Goal: Task Accomplishment & Management: Use online tool/utility

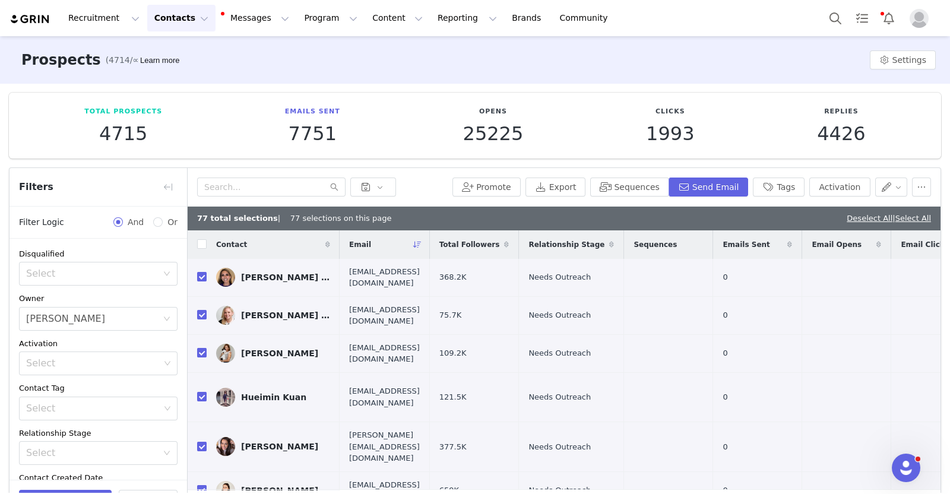
scroll to position [1423, 39]
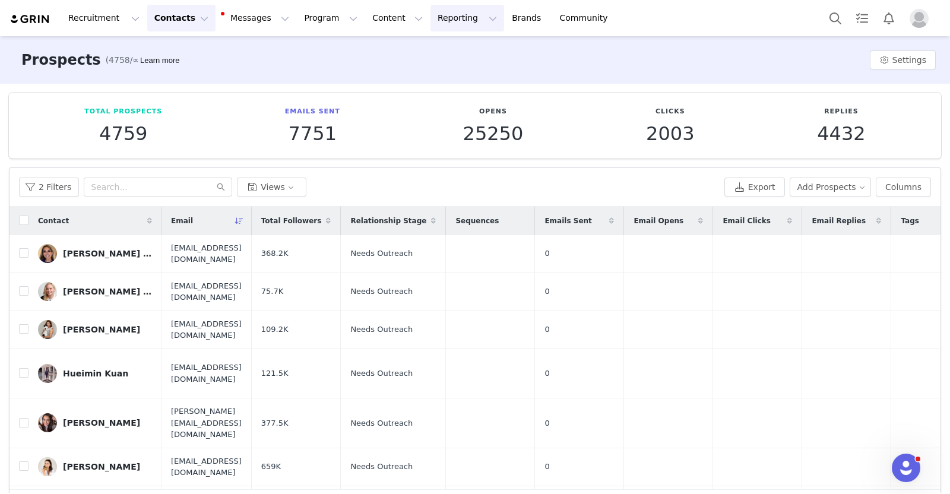
click at [430, 18] on button "Reporting Reporting" at bounding box center [467, 18] width 74 height 27
click at [422, 50] on p "Dashboard" at bounding box center [418, 52] width 45 height 12
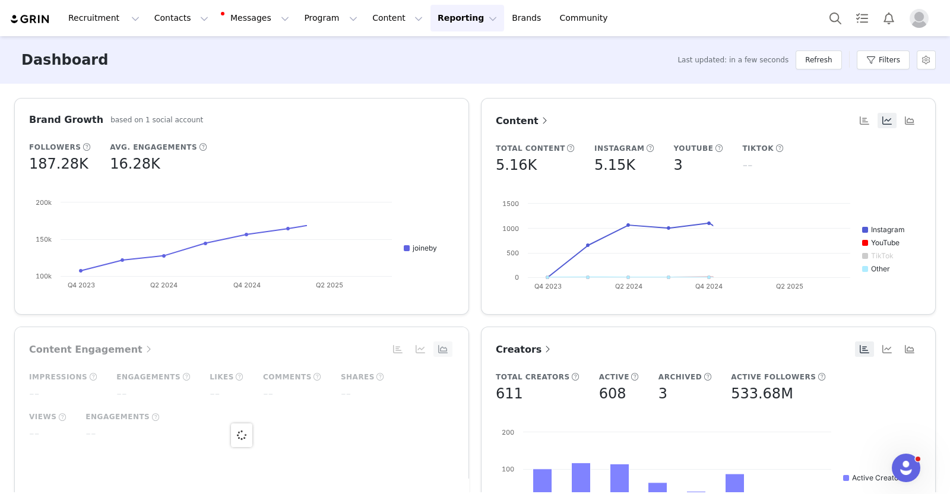
click at [430, 24] on button "Reporting Reporting" at bounding box center [467, 18] width 74 height 27
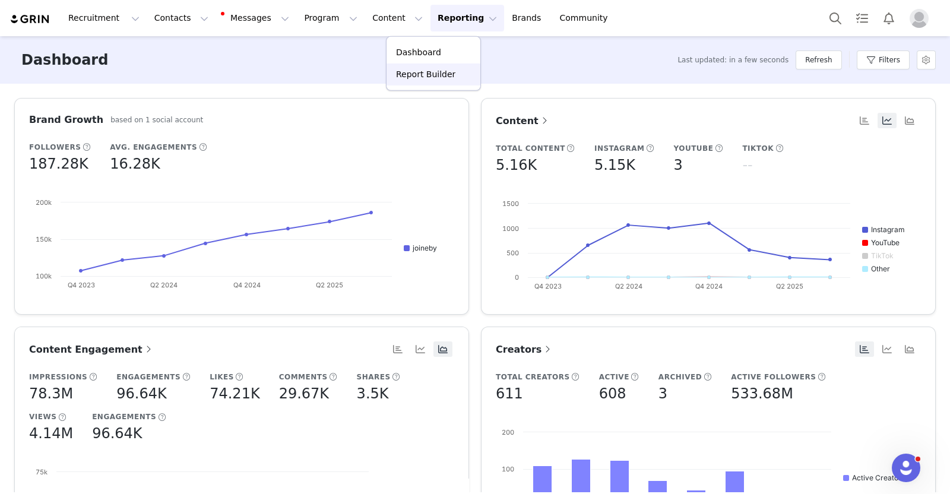
click at [434, 75] on p "Report Builder" at bounding box center [425, 74] width 59 height 12
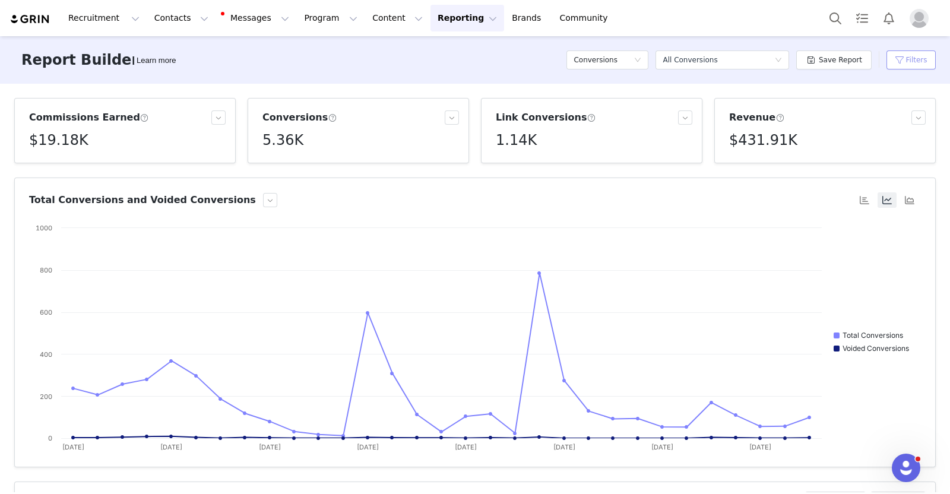
click at [907, 61] on button "Filters" at bounding box center [910, 59] width 49 height 19
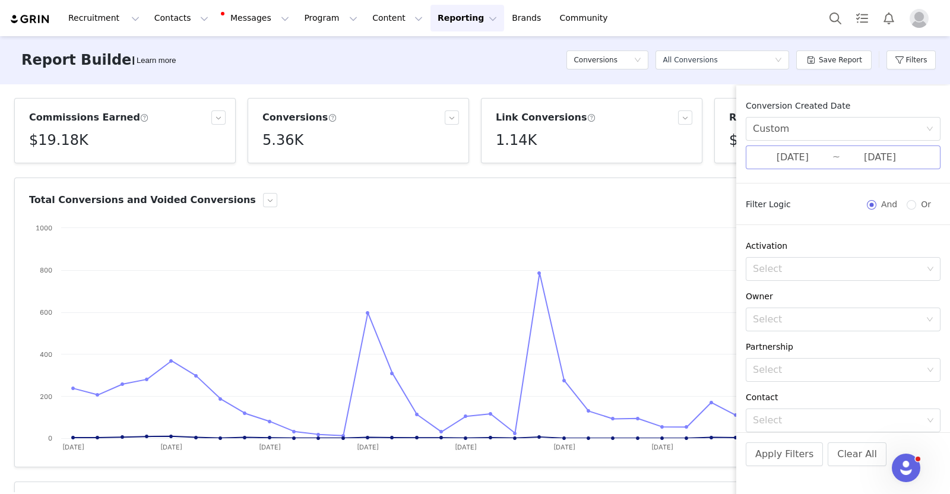
click at [791, 163] on input "07/01/2025" at bounding box center [793, 157] width 80 height 15
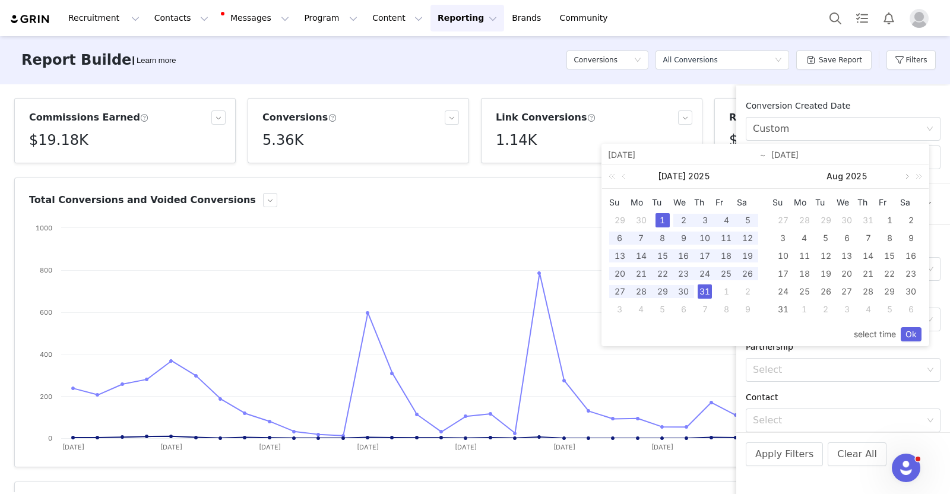
click at [901, 179] on link at bounding box center [906, 176] width 11 height 24
click at [800, 222] on div "1" at bounding box center [804, 220] width 14 height 14
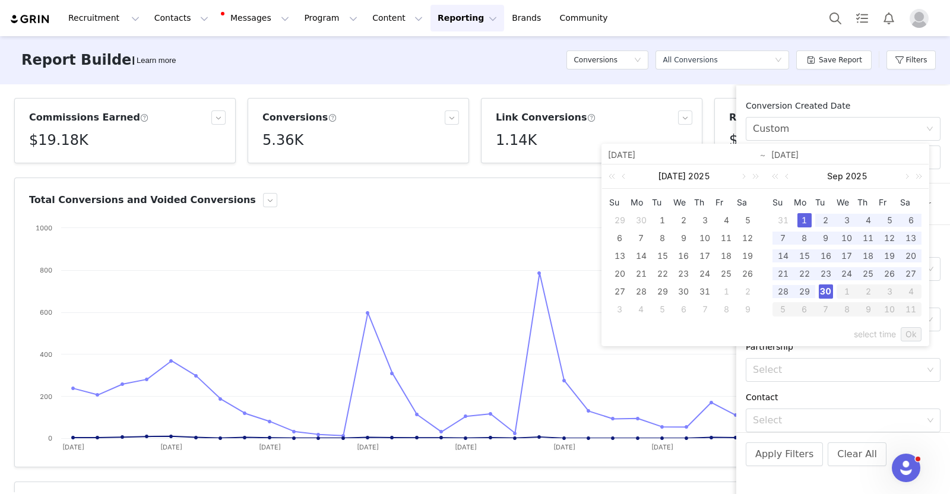
click at [826, 293] on div "30" at bounding box center [826, 291] width 14 height 14
type input "09/01/2025"
type input "[DATE]"
type input "09/01/2025"
type input "[DATE]"
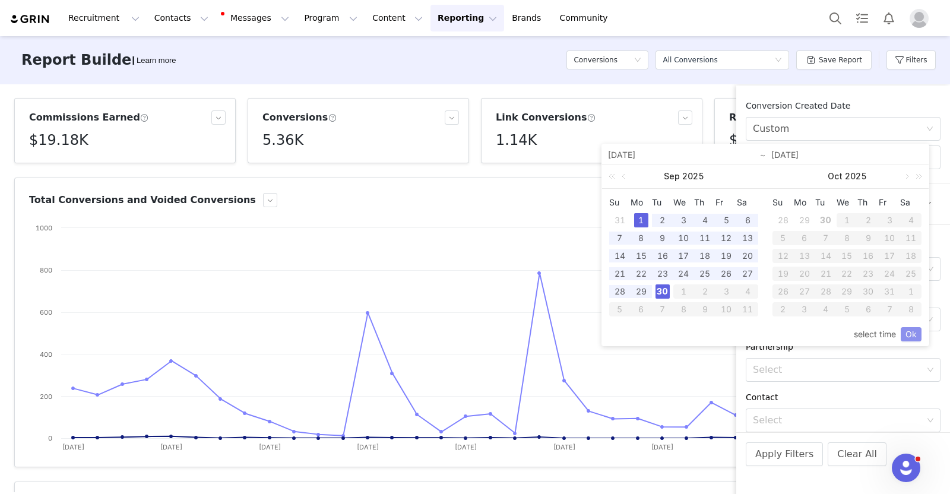
click at [909, 331] on link "Ok" at bounding box center [911, 334] width 21 height 14
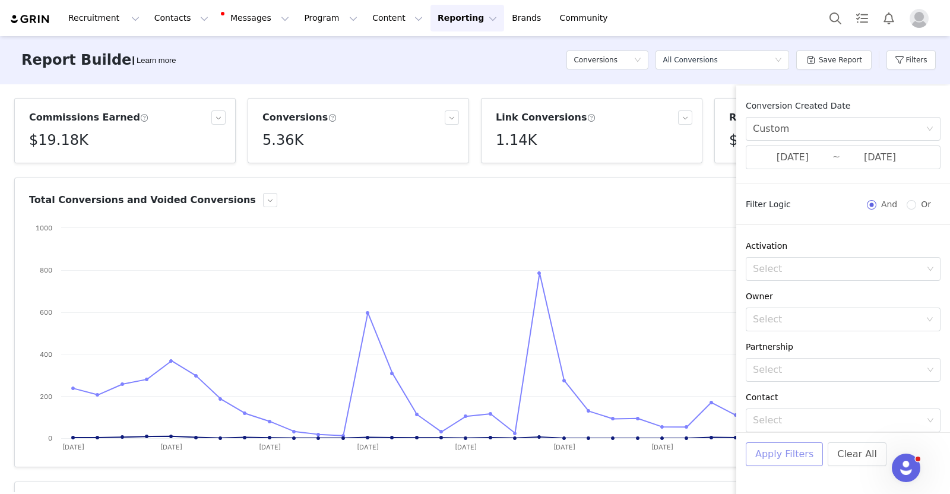
click at [800, 452] on button "Apply Filters" at bounding box center [784, 454] width 77 height 24
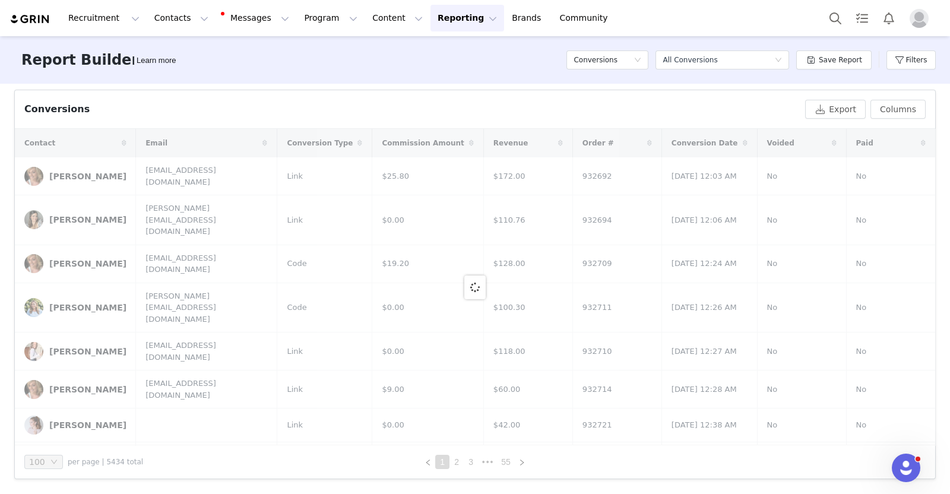
scroll to position [392, 0]
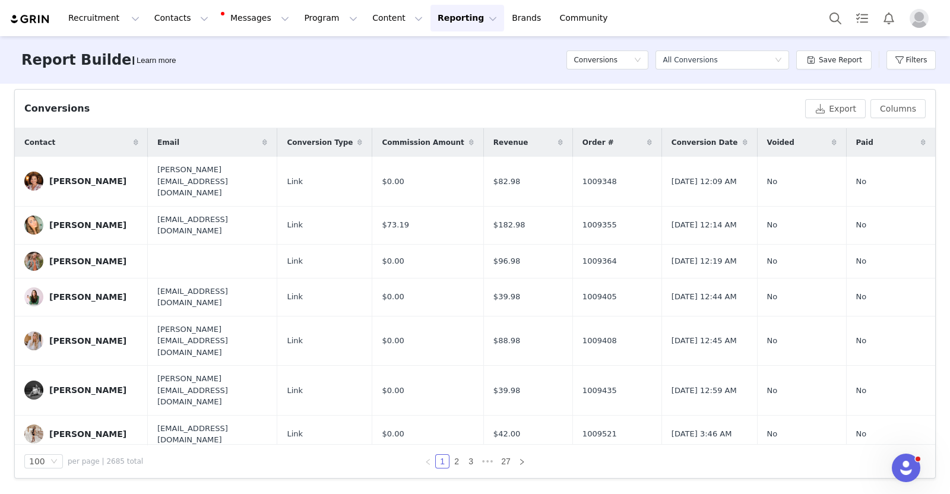
click at [558, 144] on icon at bounding box center [560, 142] width 5 height 7
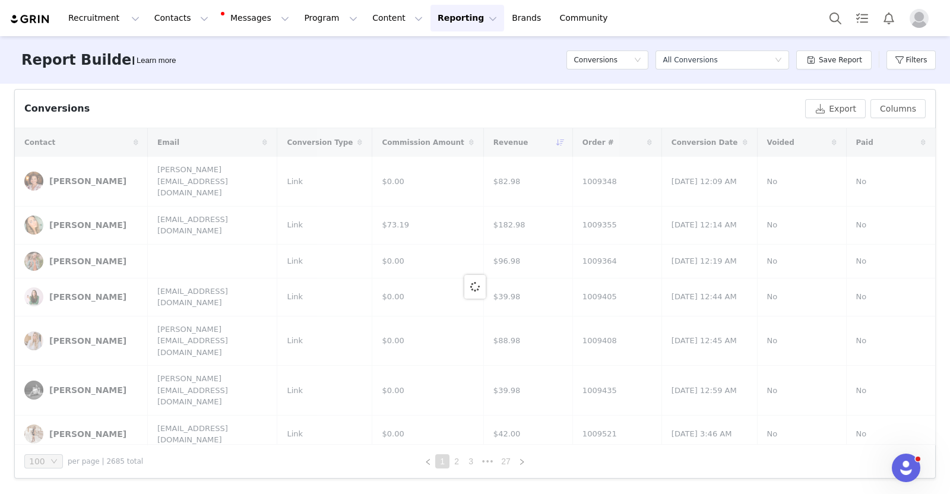
scroll to position [373, 0]
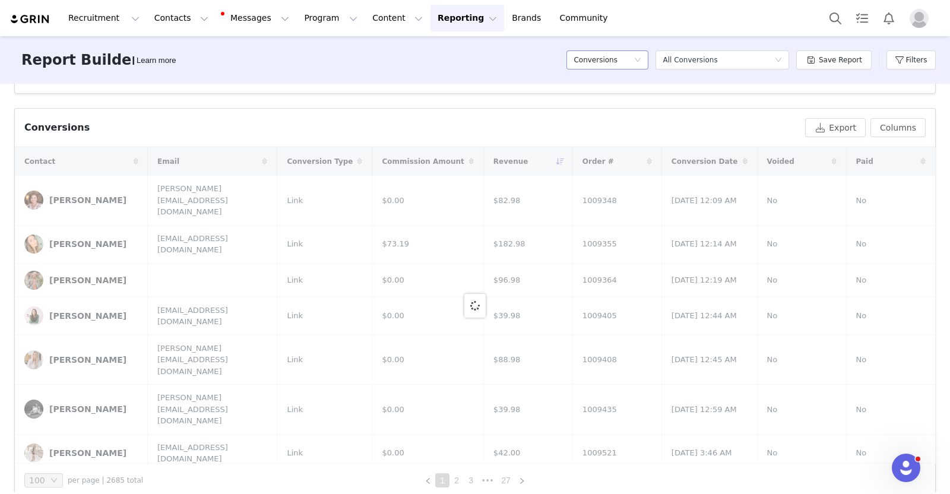
click at [604, 55] on h5 "Conversions" at bounding box center [596, 60] width 44 height 18
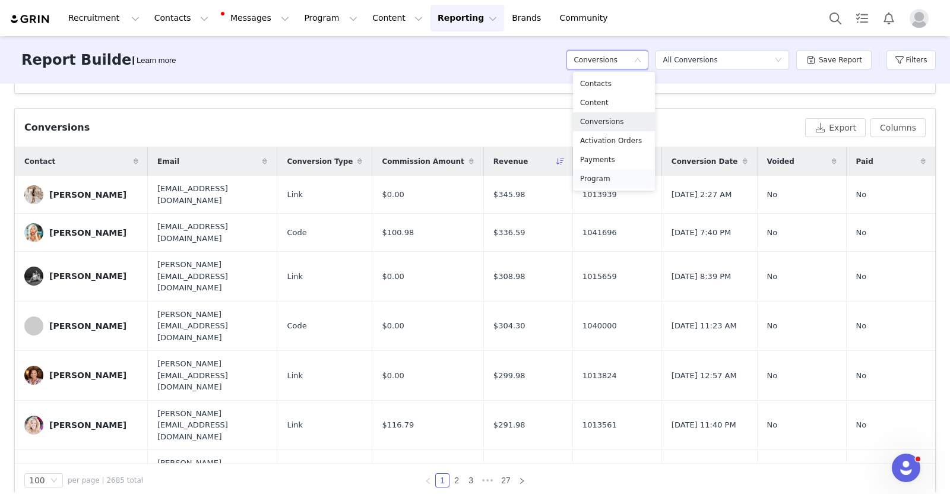
click at [609, 173] on h5 "Program" at bounding box center [614, 178] width 68 height 13
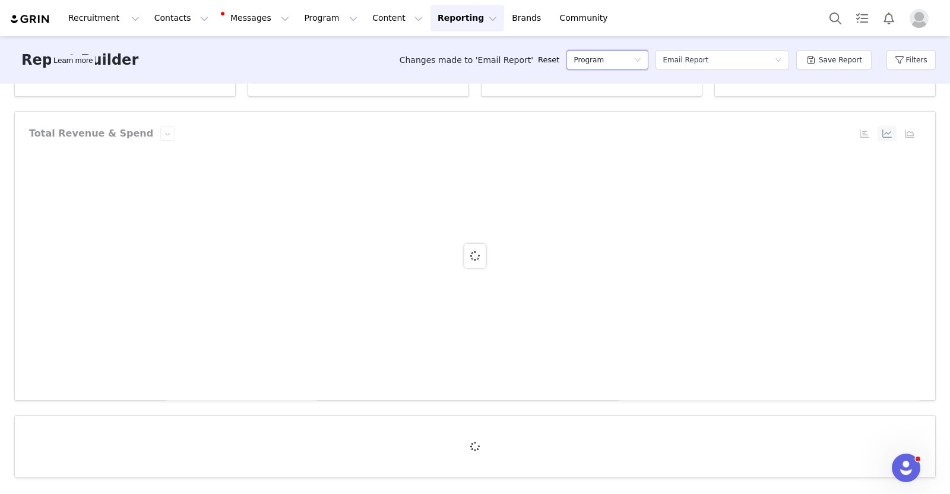
scroll to position [0, 0]
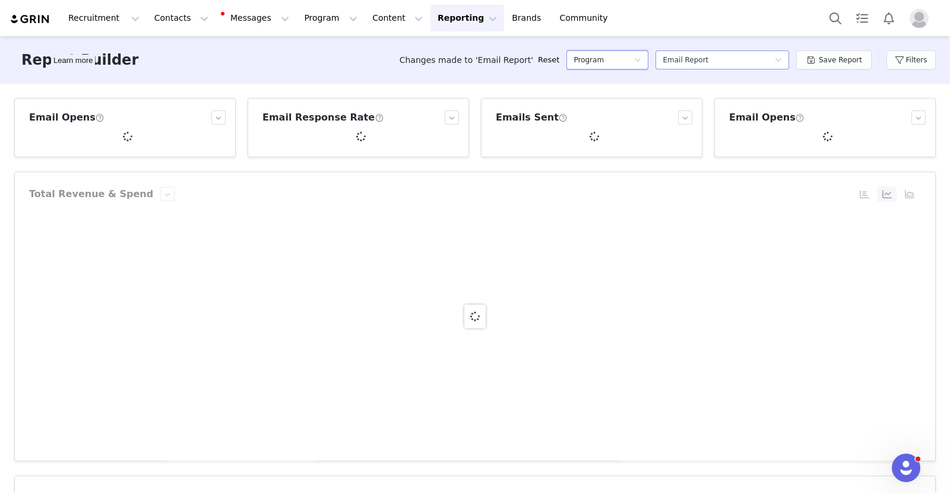
click at [693, 59] on div "Email Report" at bounding box center [686, 60] width 46 height 18
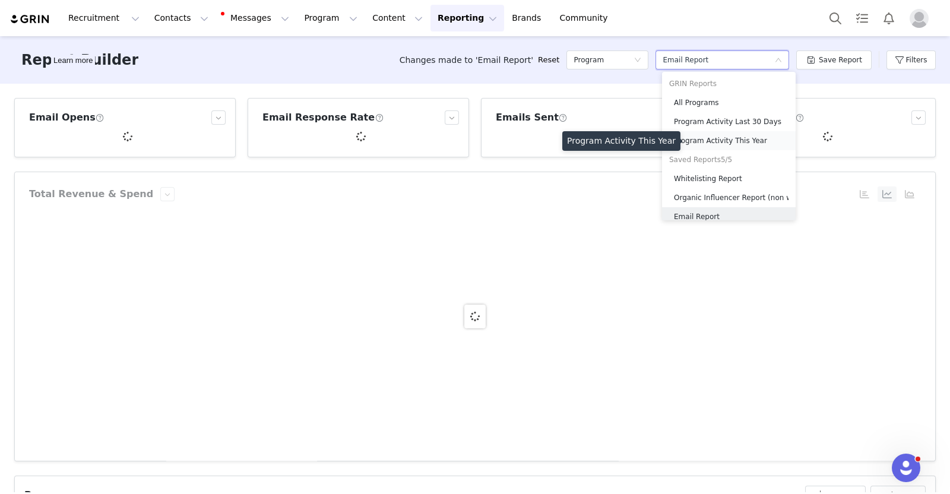
scroll to position [46, 0]
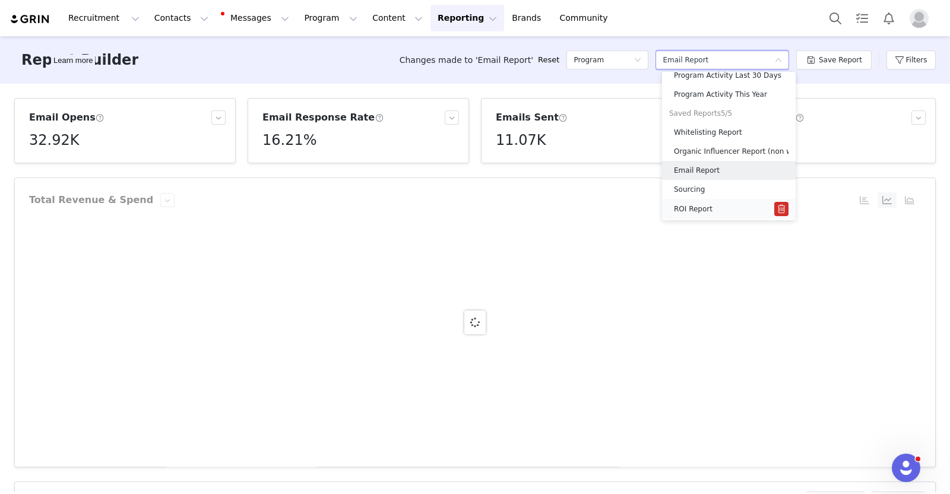
click at [700, 207] on h5 "ROI Report" at bounding box center [693, 208] width 39 height 13
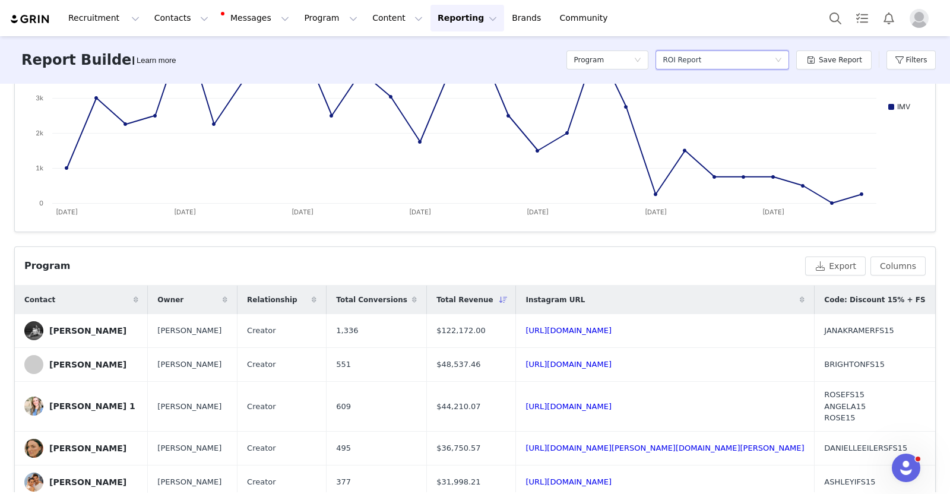
scroll to position [0, 0]
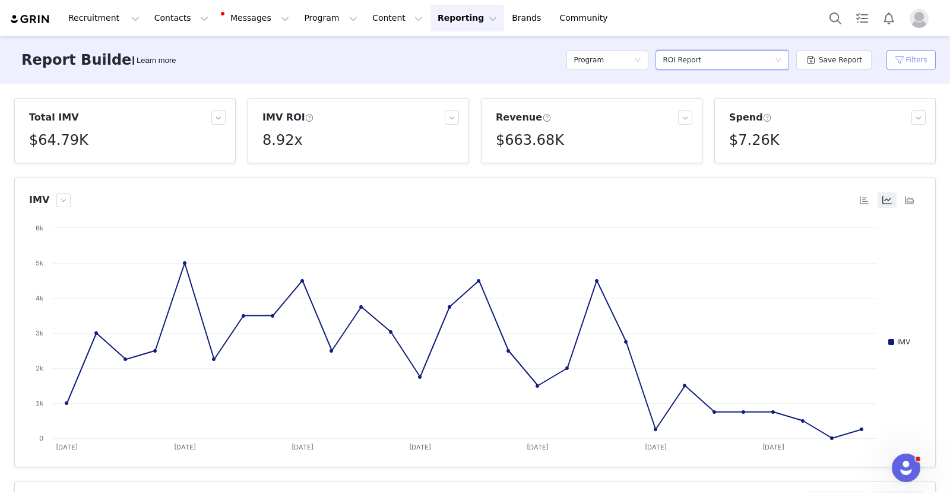
click at [920, 65] on button "Filters" at bounding box center [910, 59] width 49 height 19
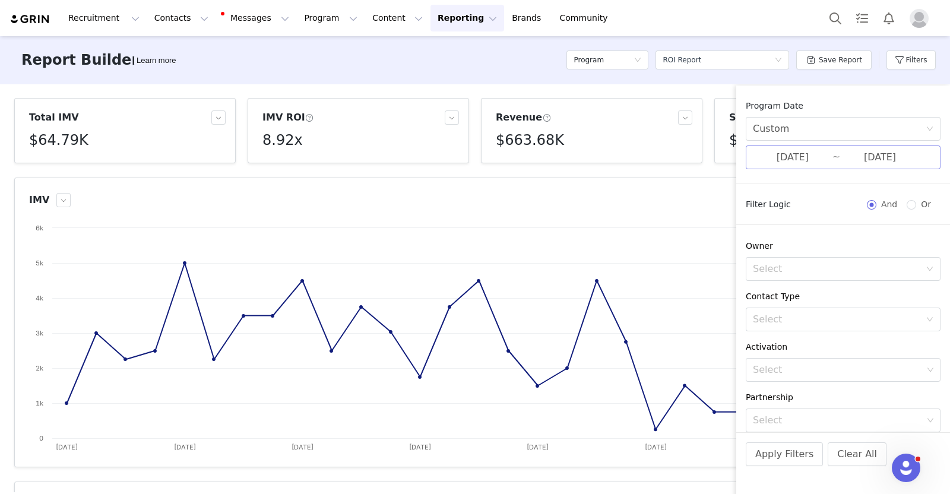
click at [786, 154] on input "02/01/2025" at bounding box center [793, 157] width 80 height 15
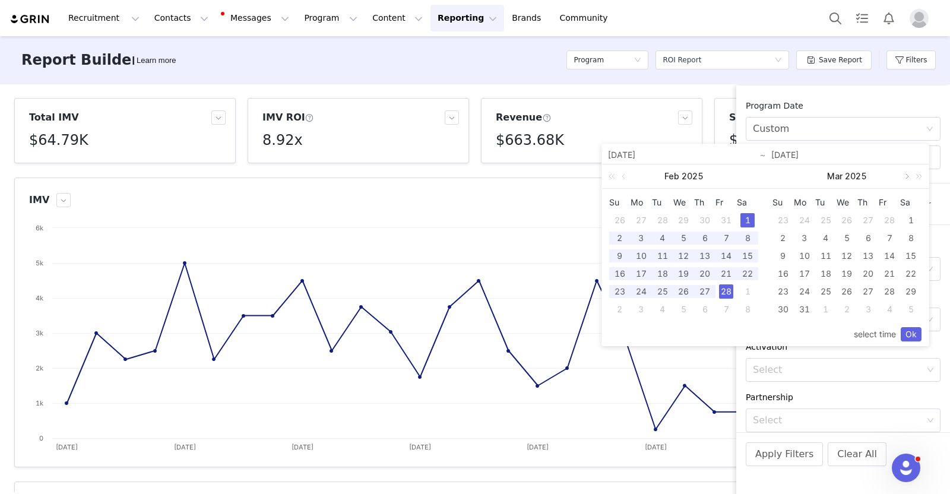
click at [901, 178] on link at bounding box center [906, 176] width 11 height 24
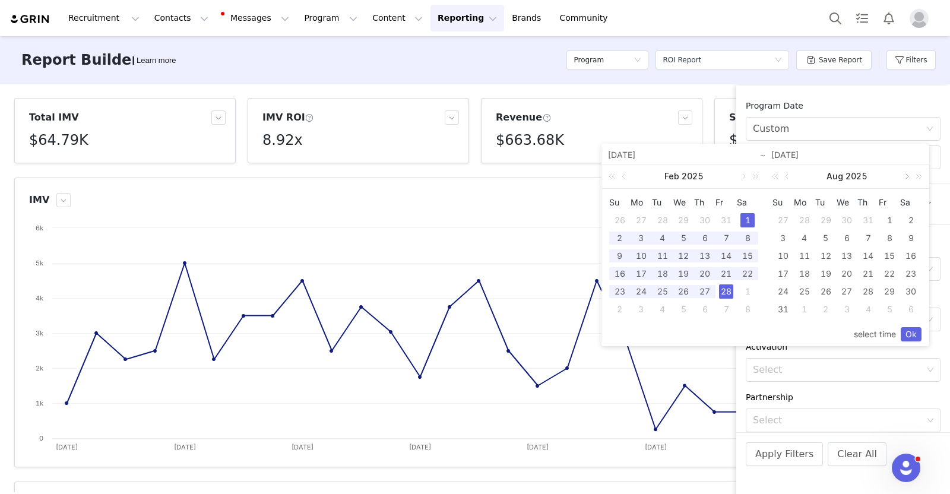
click at [901, 178] on link at bounding box center [906, 176] width 11 height 24
click at [799, 224] on div "1" at bounding box center [804, 220] width 14 height 14
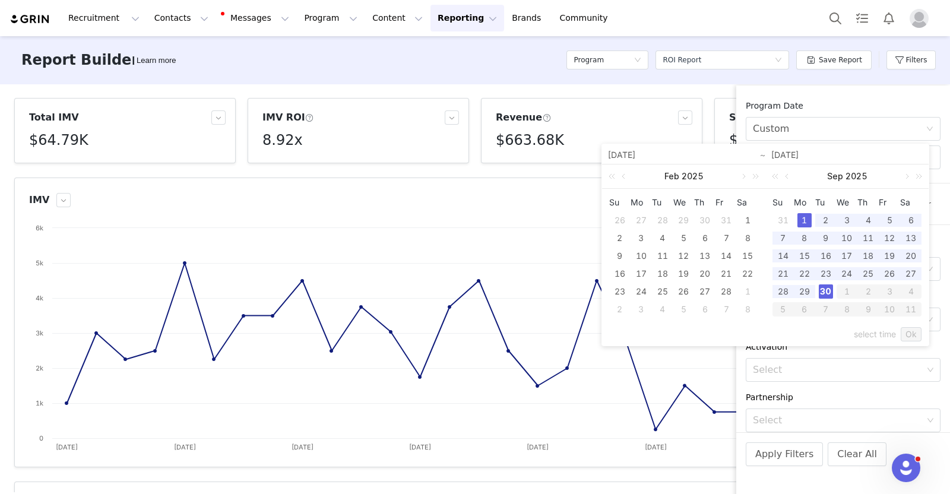
click at [822, 287] on div "30" at bounding box center [826, 291] width 14 height 14
type input "09/01/2025"
type input "[DATE]"
type input "09/01/2025"
type input "[DATE]"
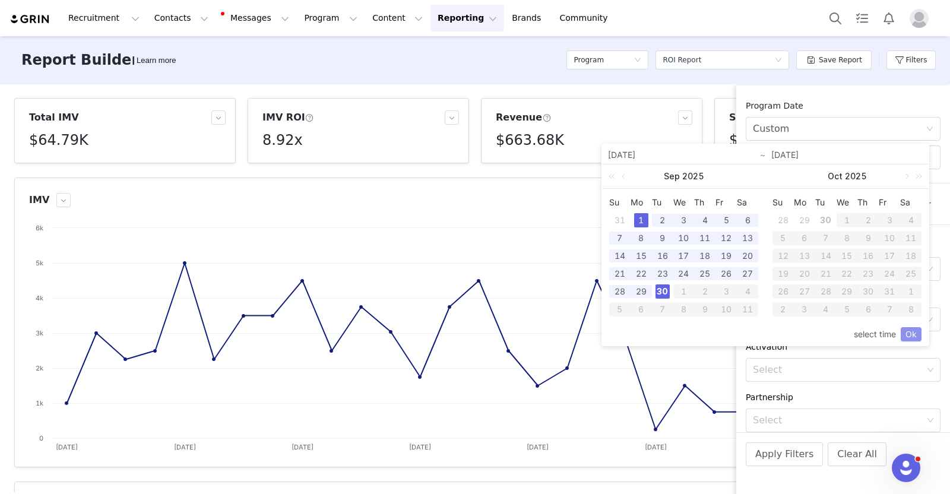
click at [905, 331] on link "Ok" at bounding box center [911, 334] width 21 height 14
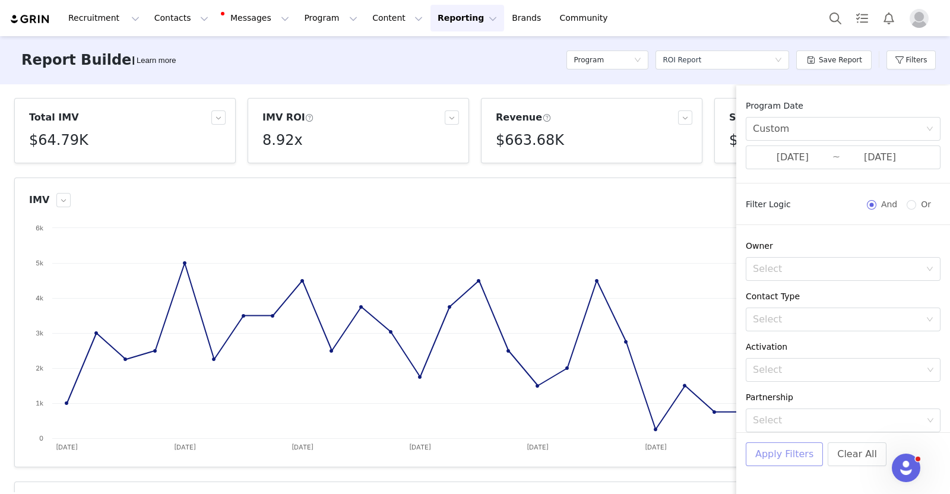
click at [806, 445] on button "Apply Filters" at bounding box center [784, 454] width 77 height 24
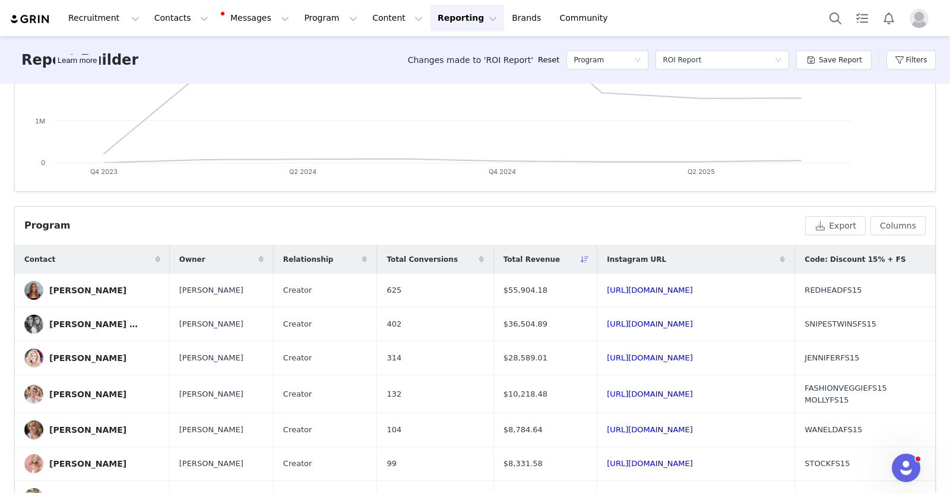
click at [585, 225] on div "Program" at bounding box center [412, 226] width 776 height 14
